Goal: Information Seeking & Learning: Learn about a topic

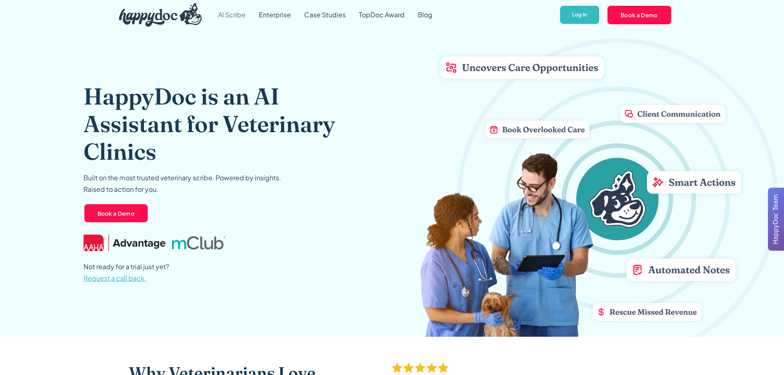
click at [233, 15] on link "AI Scribe" at bounding box center [231, 15] width 41 height 30
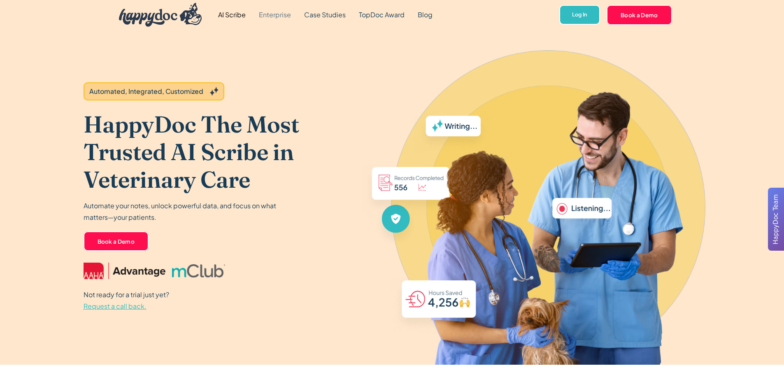
click at [268, 15] on link "Enterprise" at bounding box center [274, 15] width 45 height 30
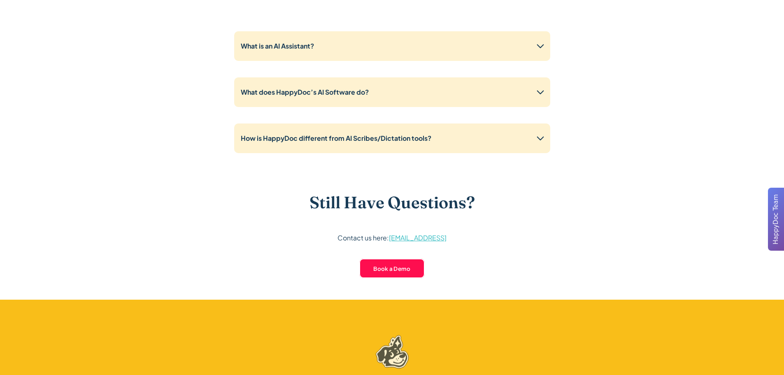
scroll to position [2149, 0]
